Goal: Obtain resource: Obtain resource

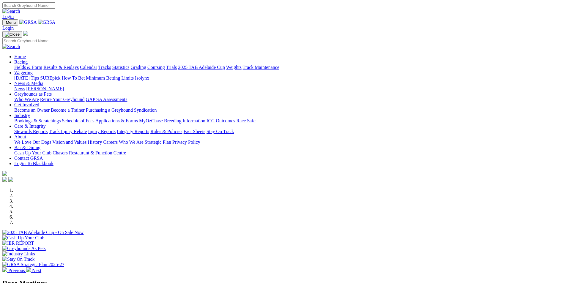
click at [42, 65] on link "Fields & Form" at bounding box center [28, 67] width 28 height 5
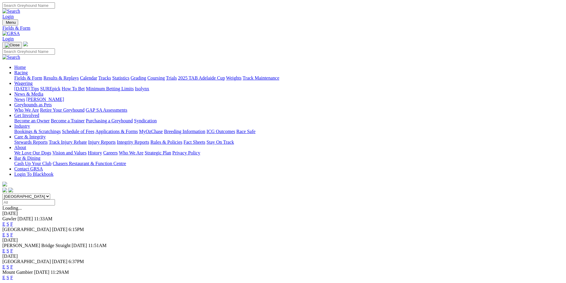
click at [5, 222] on link "E" at bounding box center [3, 224] width 3 height 5
